Goal: Information Seeking & Learning: Learn about a topic

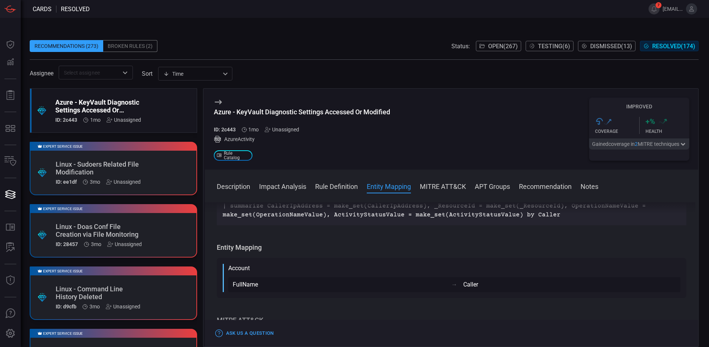
scroll to position [326, 0]
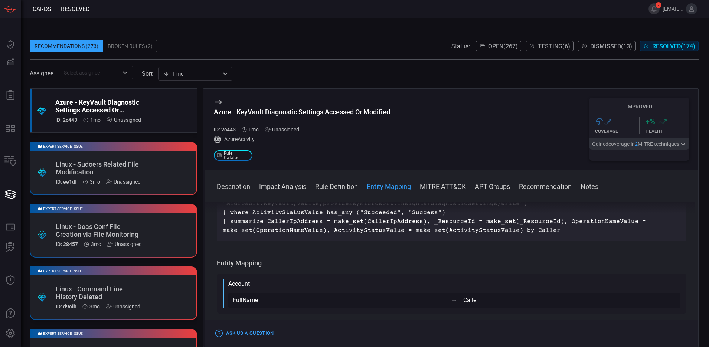
click at [143, 108] on div ".suggested_cards_icon{fill:url(#suggested_cards_icon);} Azure - KeyVault Diagno…" at bounding box center [113, 110] width 167 height 45
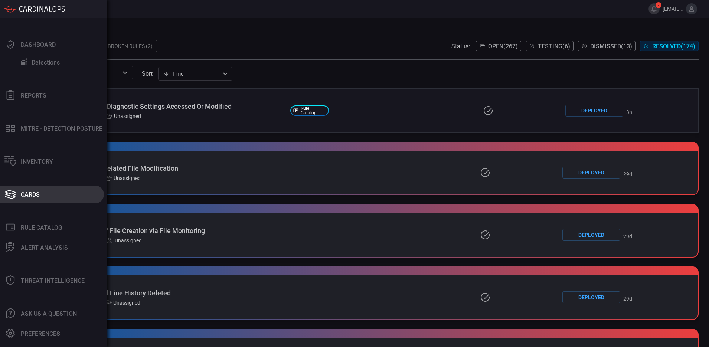
click at [25, 191] on div "Cards" at bounding box center [30, 194] width 19 height 7
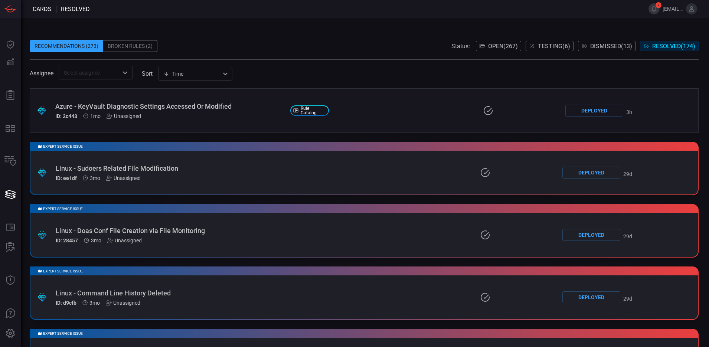
click at [493, 46] on span "Open ( 267 )" at bounding box center [503, 46] width 30 height 7
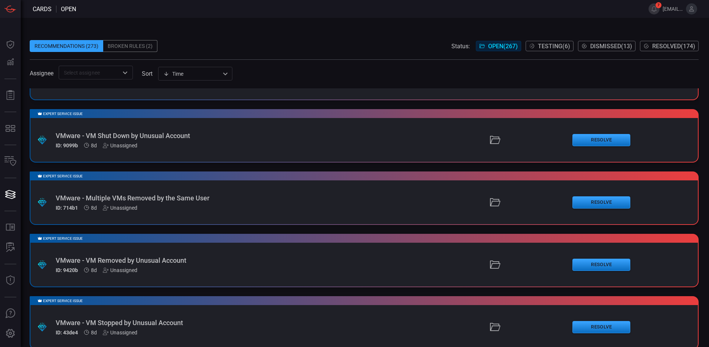
scroll to position [418, 0]
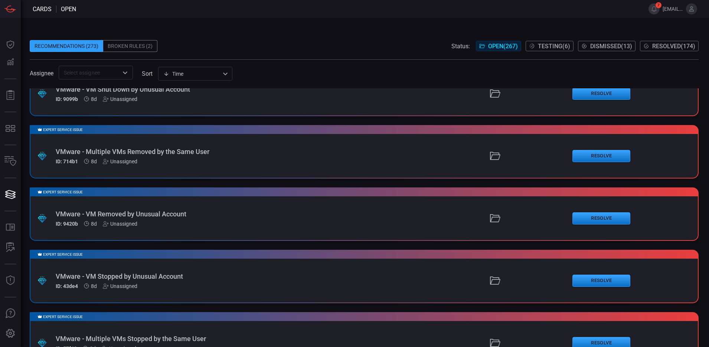
click at [224, 209] on div "Expert Service Issue .suggested_cards_icon{fill:url(#suggested_cards_icon);} VM…" at bounding box center [364, 213] width 669 height 53
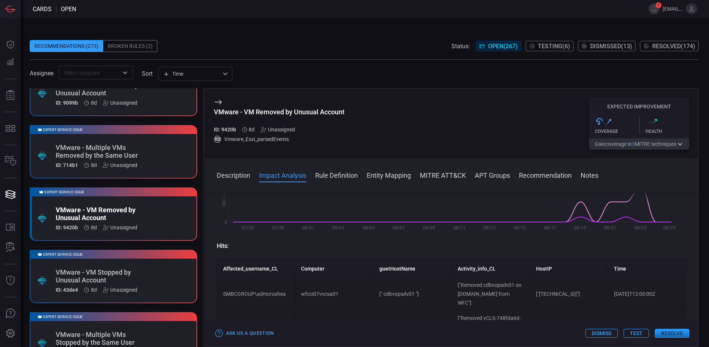
scroll to position [186, 0]
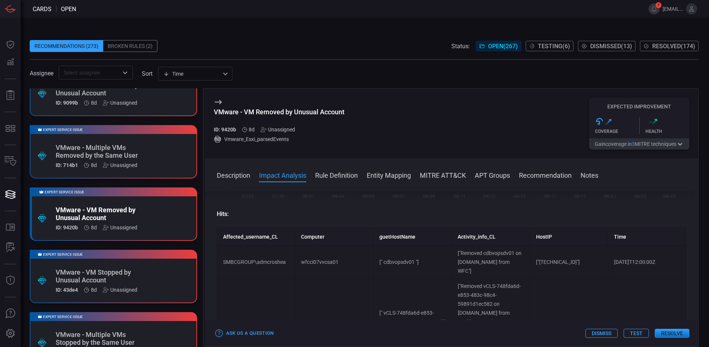
click at [135, 265] on div "Expert Service Issue .suggested_cards_icon{fill:url(#suggested_cards_icon);} VM…" at bounding box center [113, 276] width 167 height 53
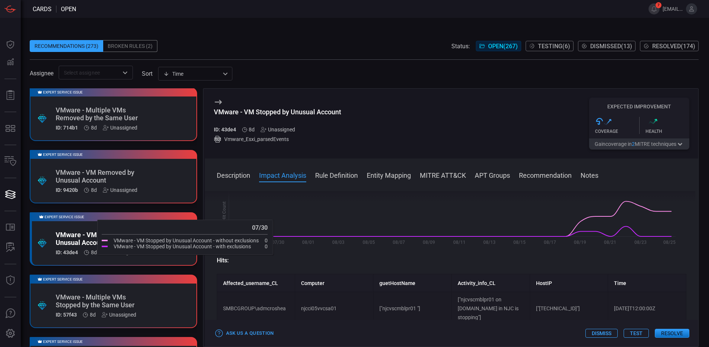
scroll to position [510, 0]
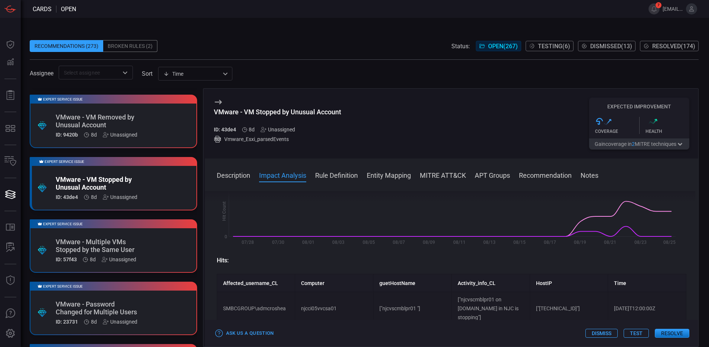
click at [122, 250] on div "VMware - Multiple VMs Stopped by the Same User" at bounding box center [99, 246] width 87 height 16
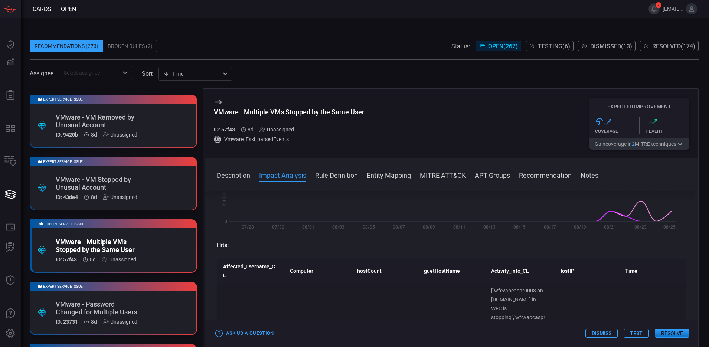
scroll to position [139, 0]
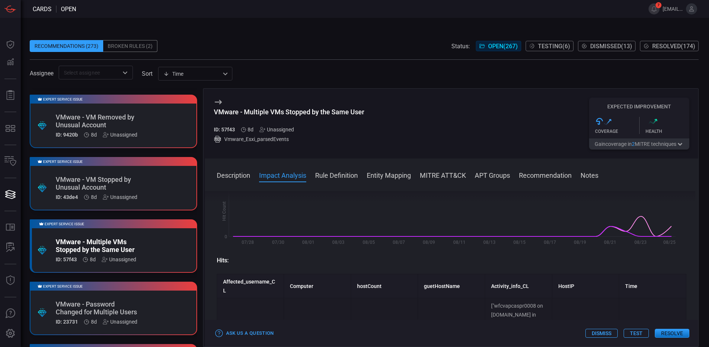
click at [117, 277] on div "VMware - Password Changed for Multiple Users" at bounding box center [99, 308] width 87 height 16
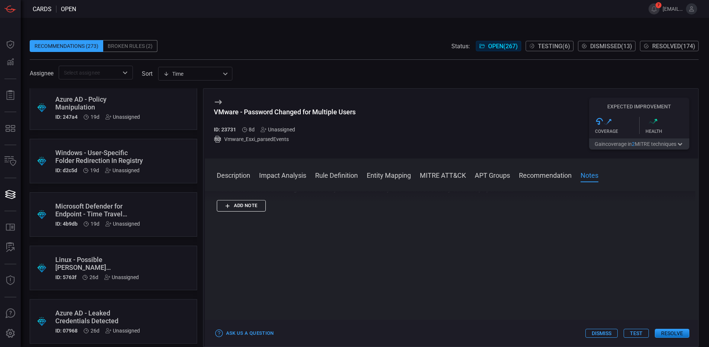
scroll to position [1299, 0]
